Goal: Information Seeking & Learning: Learn about a topic

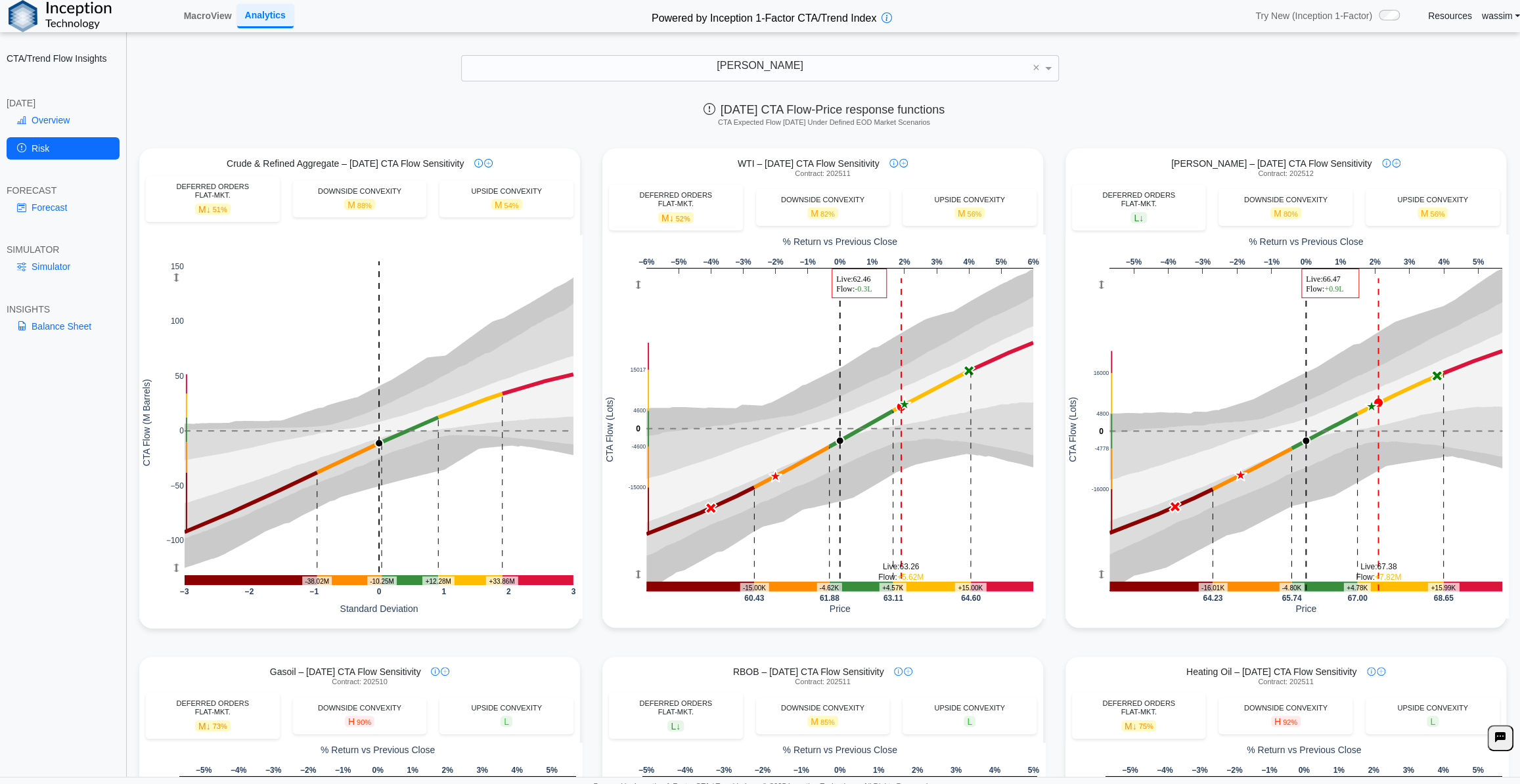
scroll to position [119, 0]
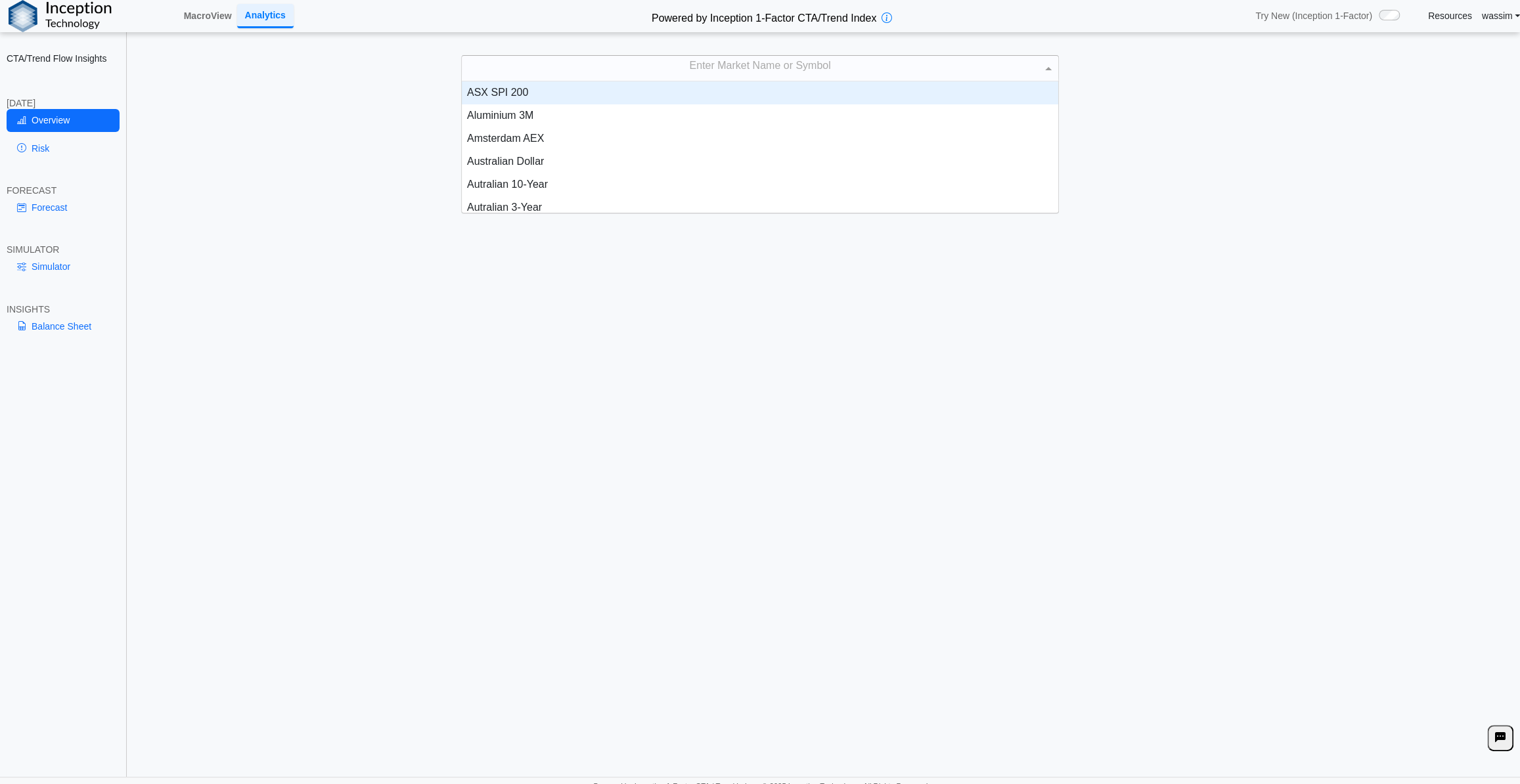
click at [859, 71] on div "Enter Market Name or Symbol" at bounding box center [760, 68] width 597 height 25
type input "**"
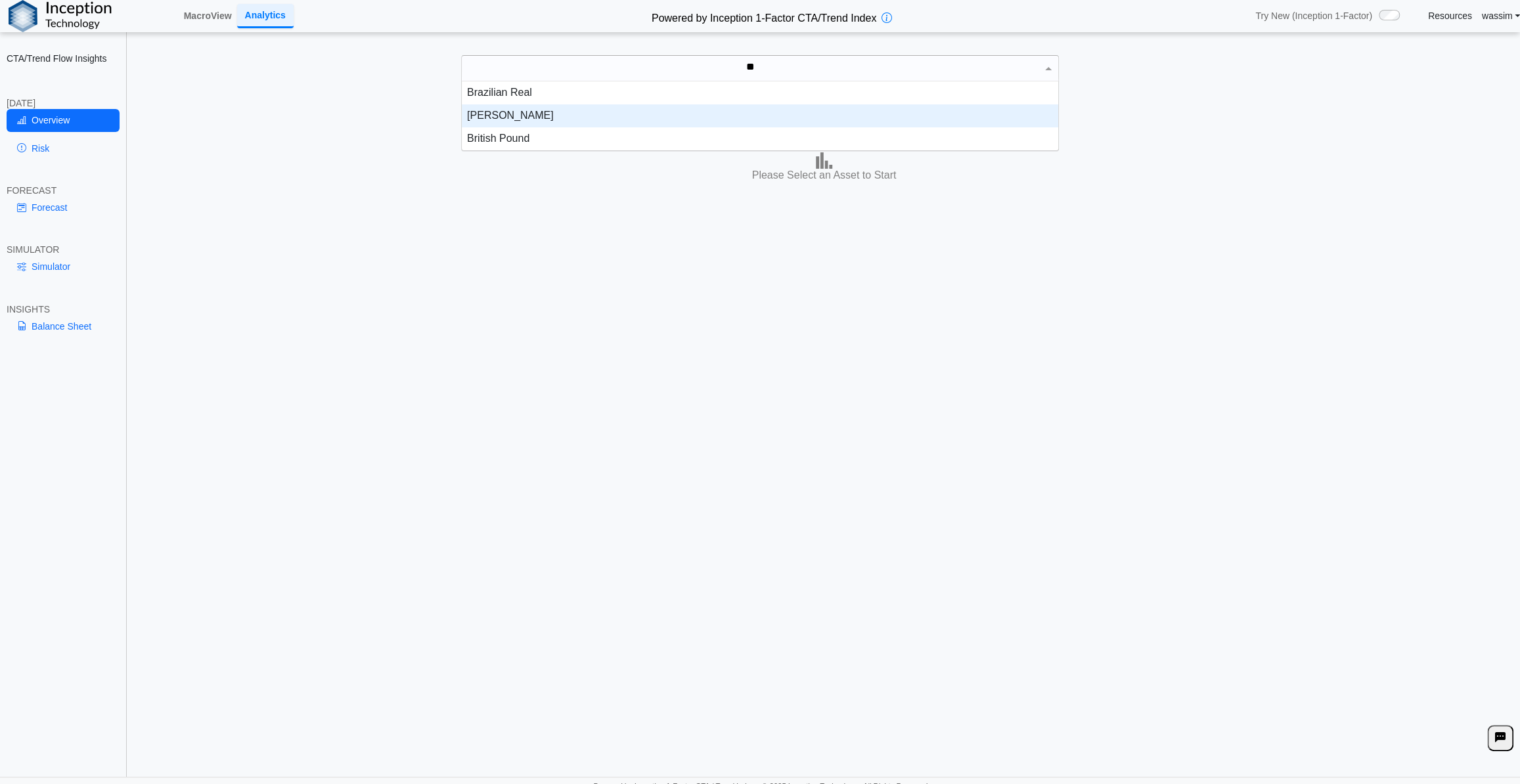
click at [549, 115] on div "[PERSON_NAME]" at bounding box center [760, 115] width 597 height 23
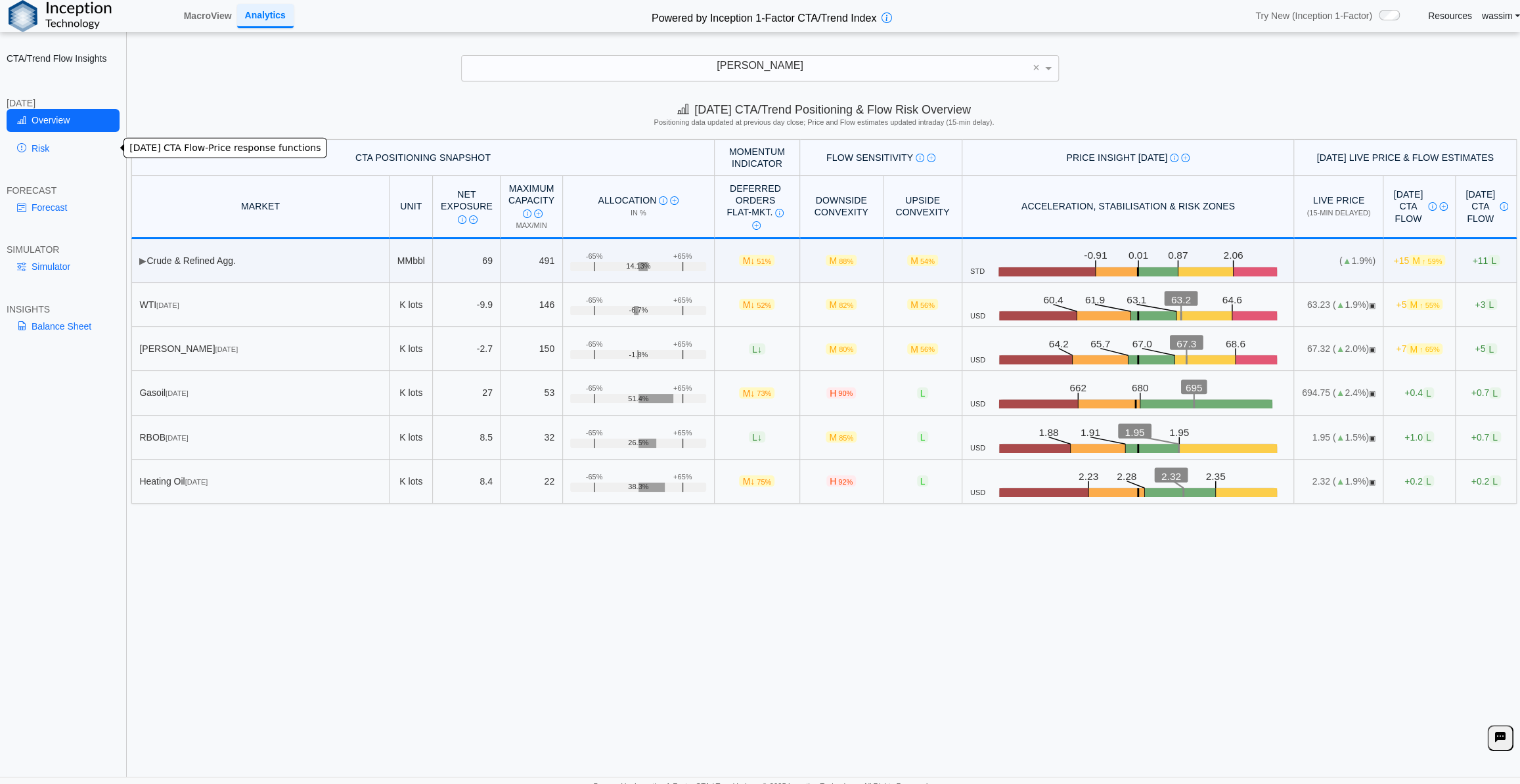
click at [45, 155] on link "Risk" at bounding box center [63, 149] width 113 height 22
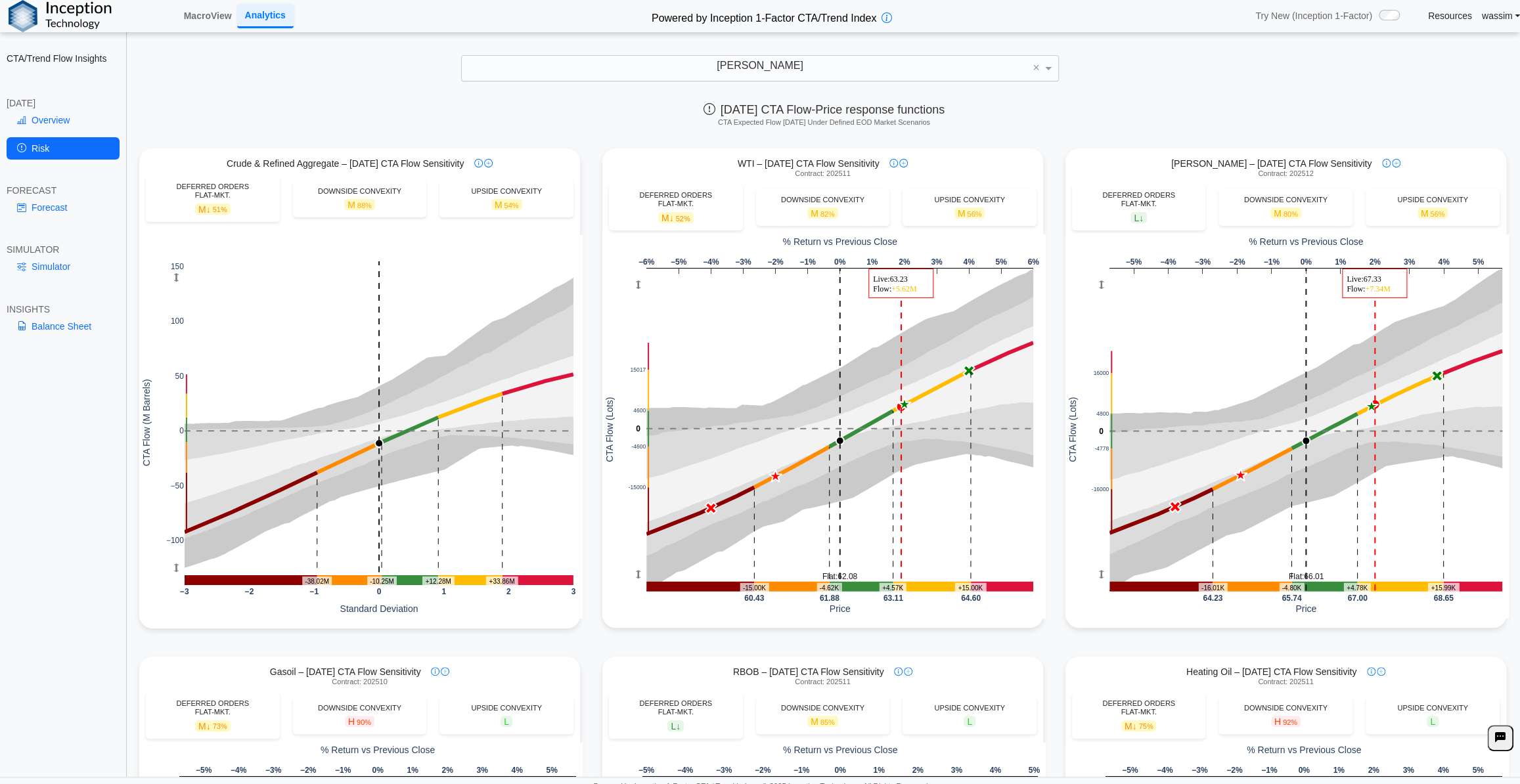
scroll to position [59, 0]
